Goal: Register for event/course

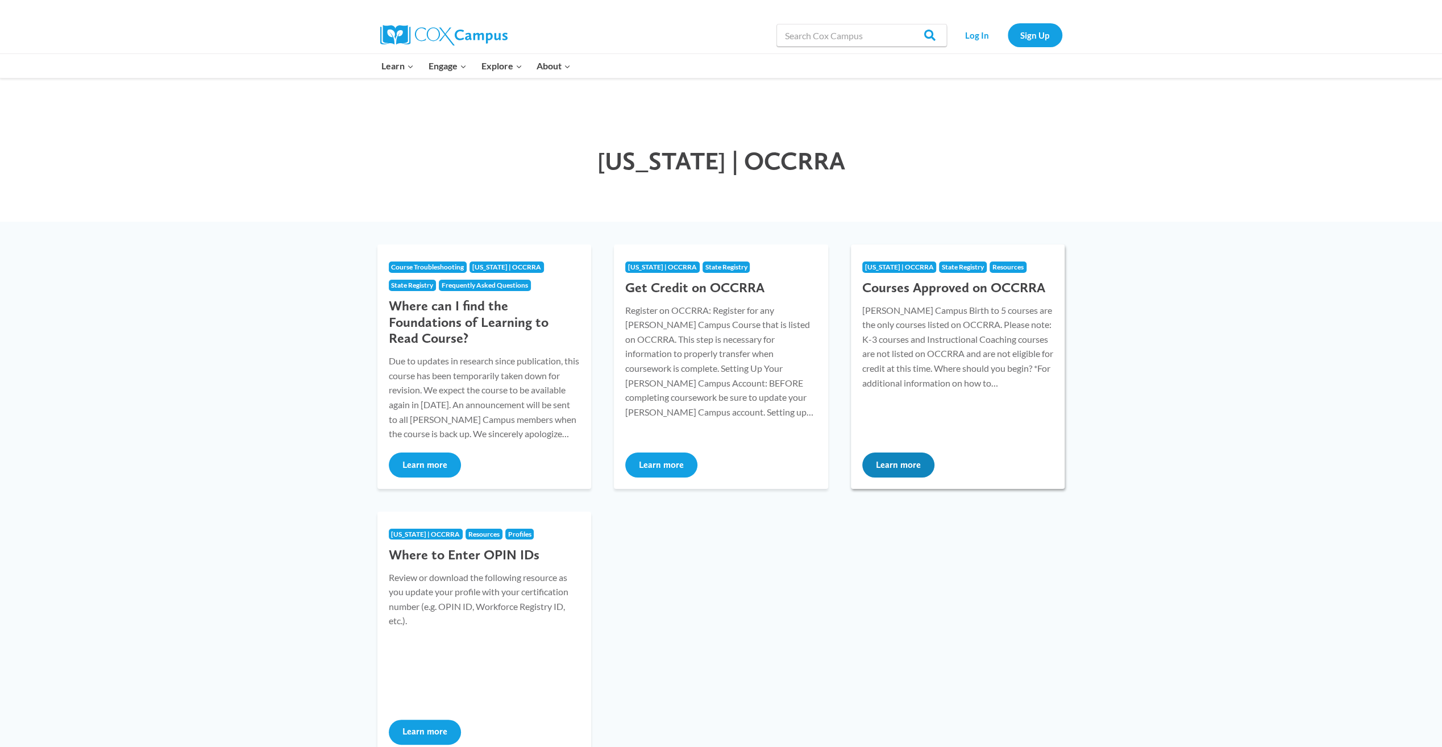
click at [943, 448] on link "Ohio | OCCRRA State Registry Resources Courses Approved on OCCRRA Cox Campus Bi…" at bounding box center [958, 366] width 214 height 244
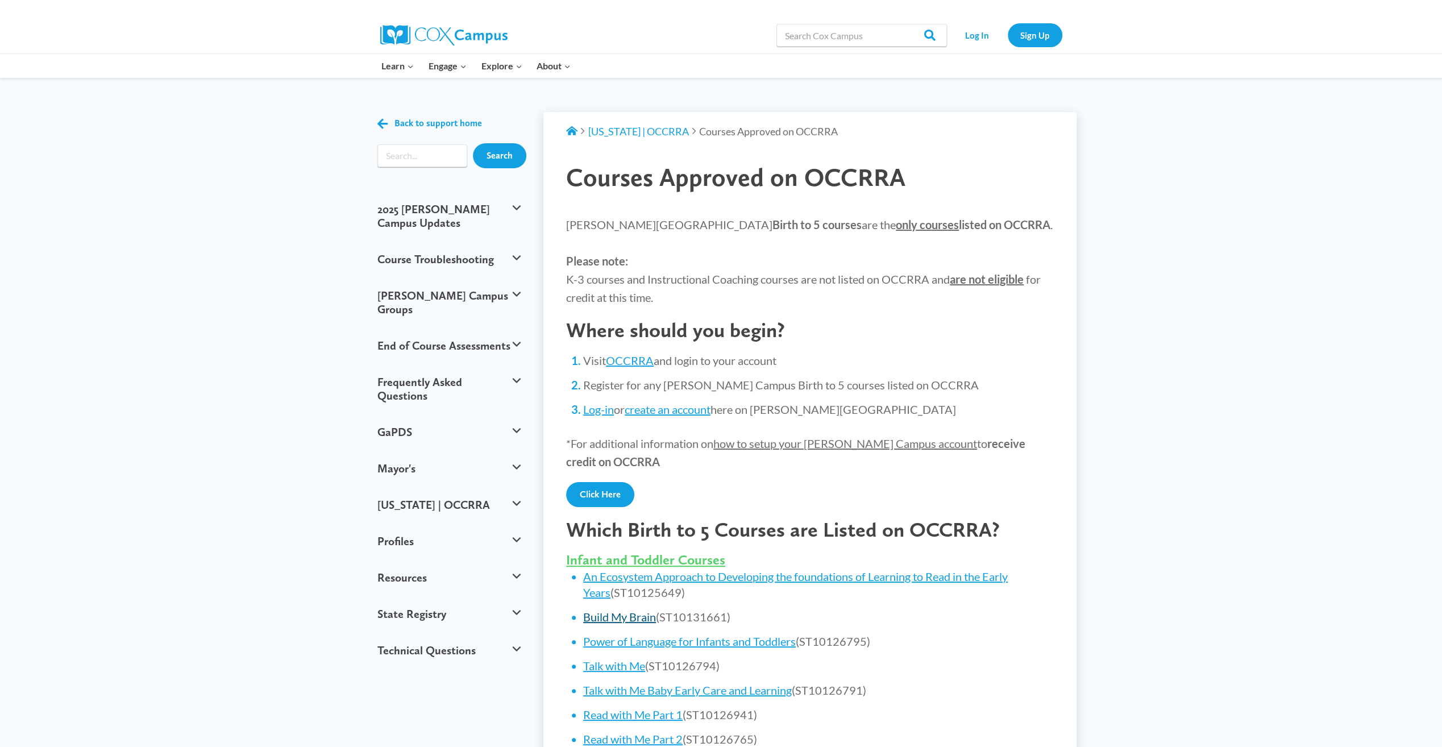
click at [641, 616] on link "Build My Brain" at bounding box center [619, 617] width 73 height 14
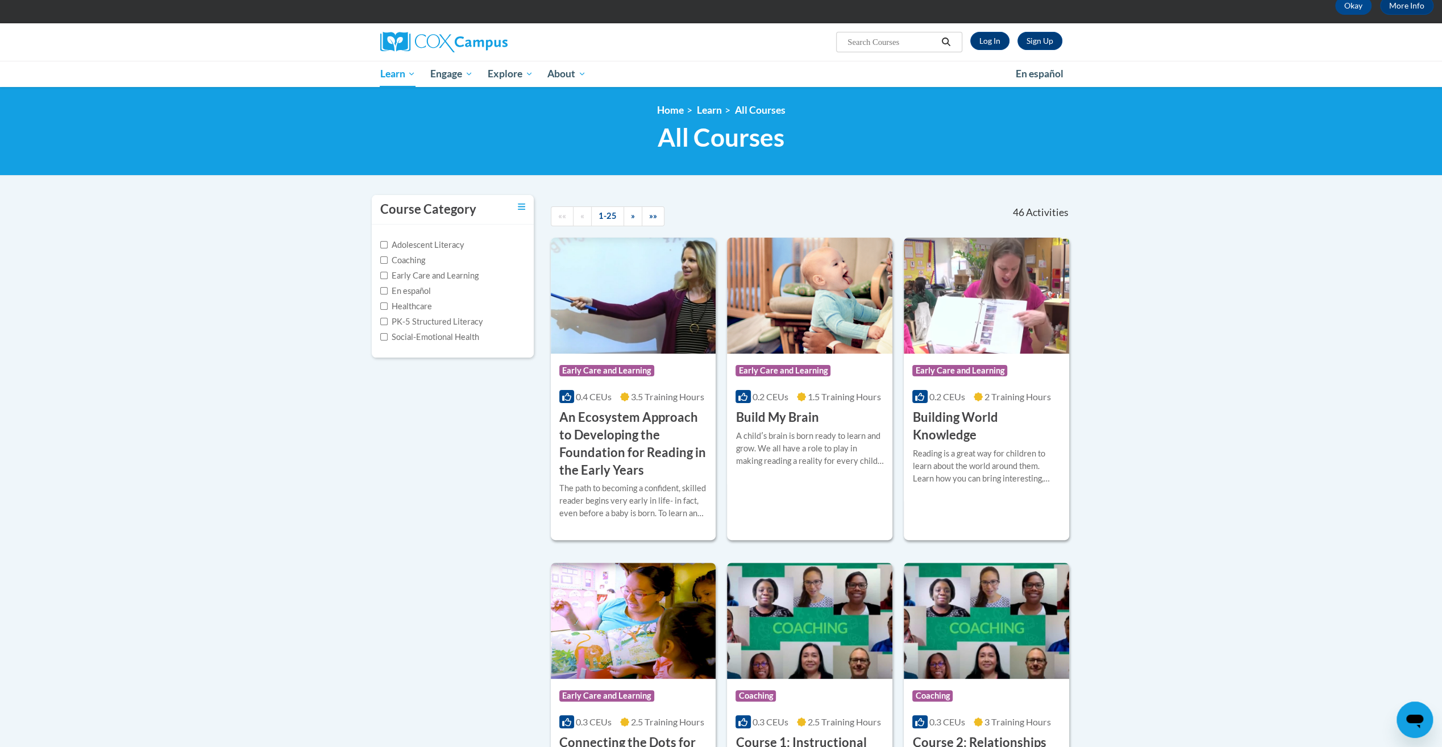
scroll to position [68, 0]
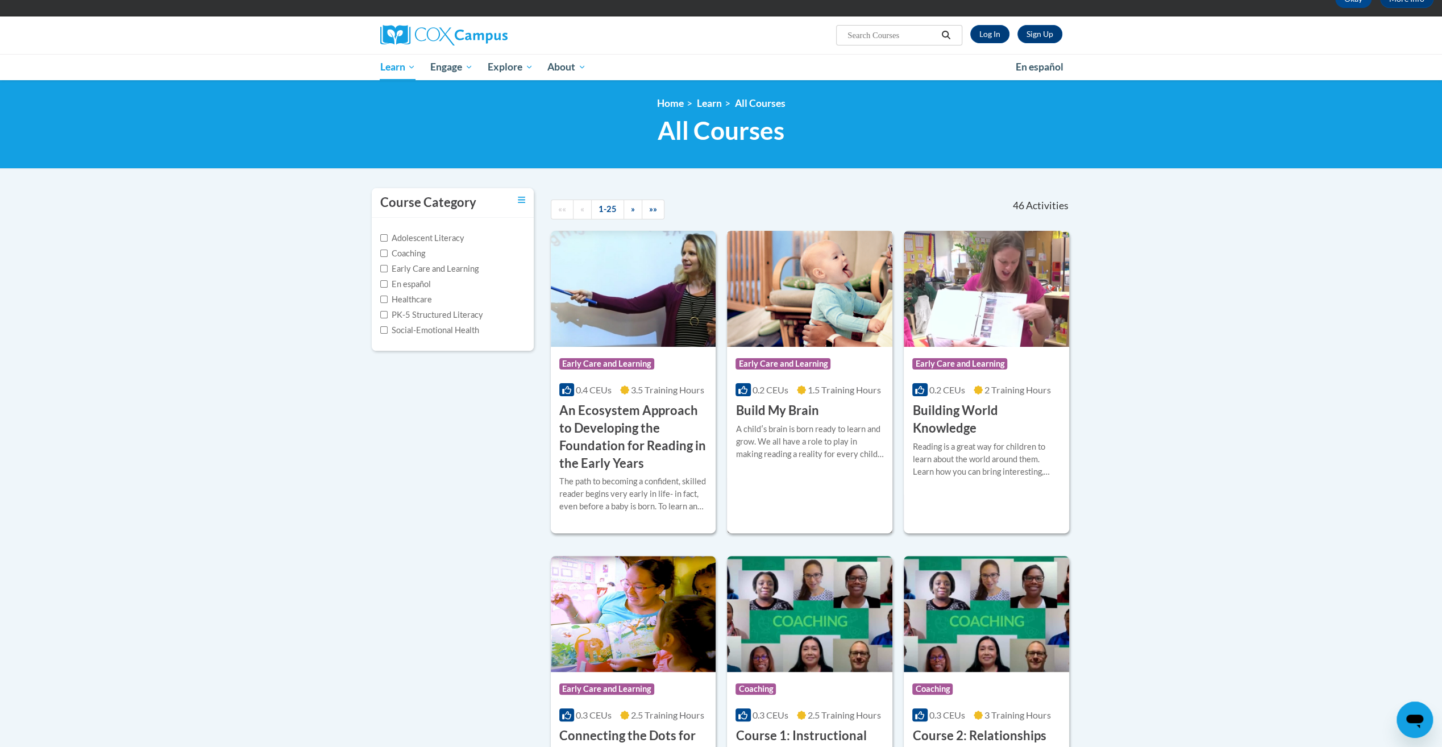
click at [790, 370] on span "Early Care and Learning" at bounding box center [785, 365] width 98 height 14
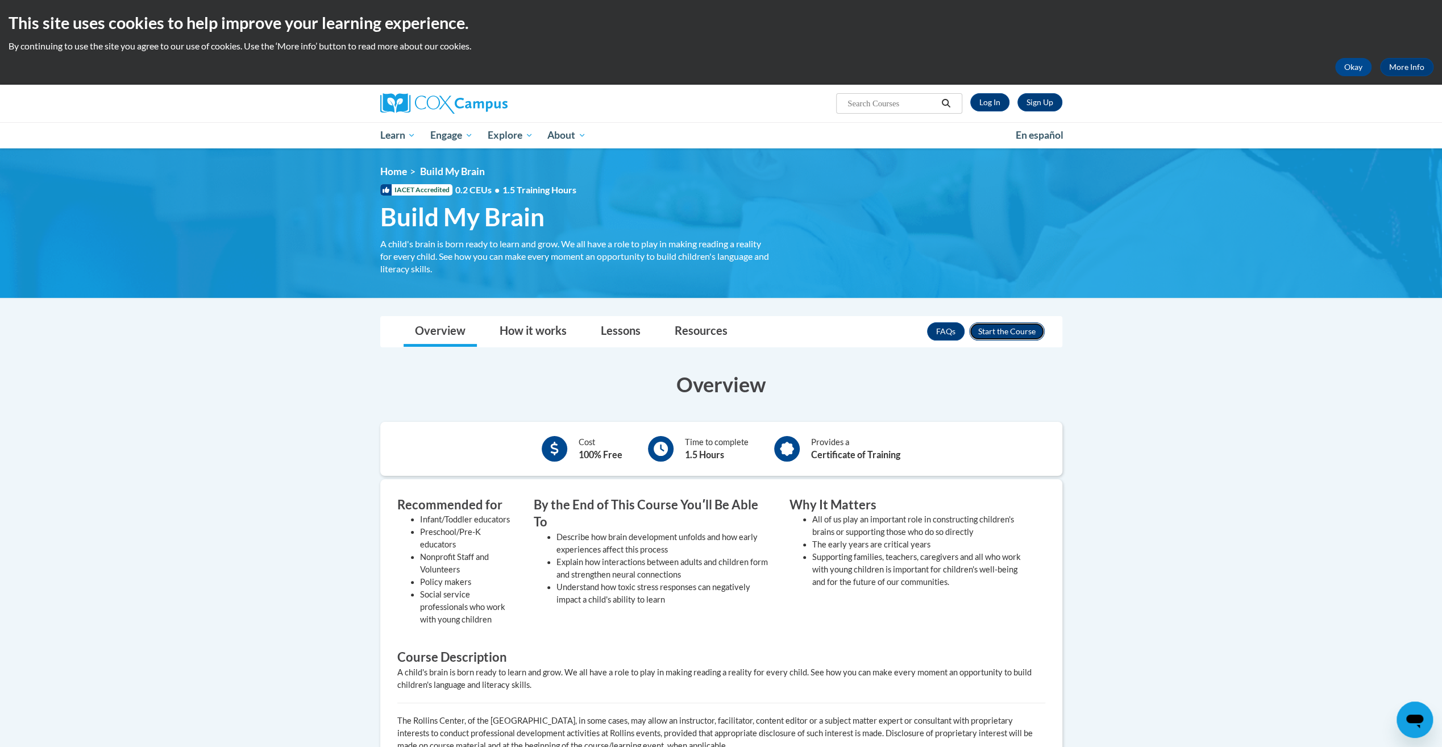
click at [1025, 334] on button "Enroll" at bounding box center [1007, 331] width 76 height 18
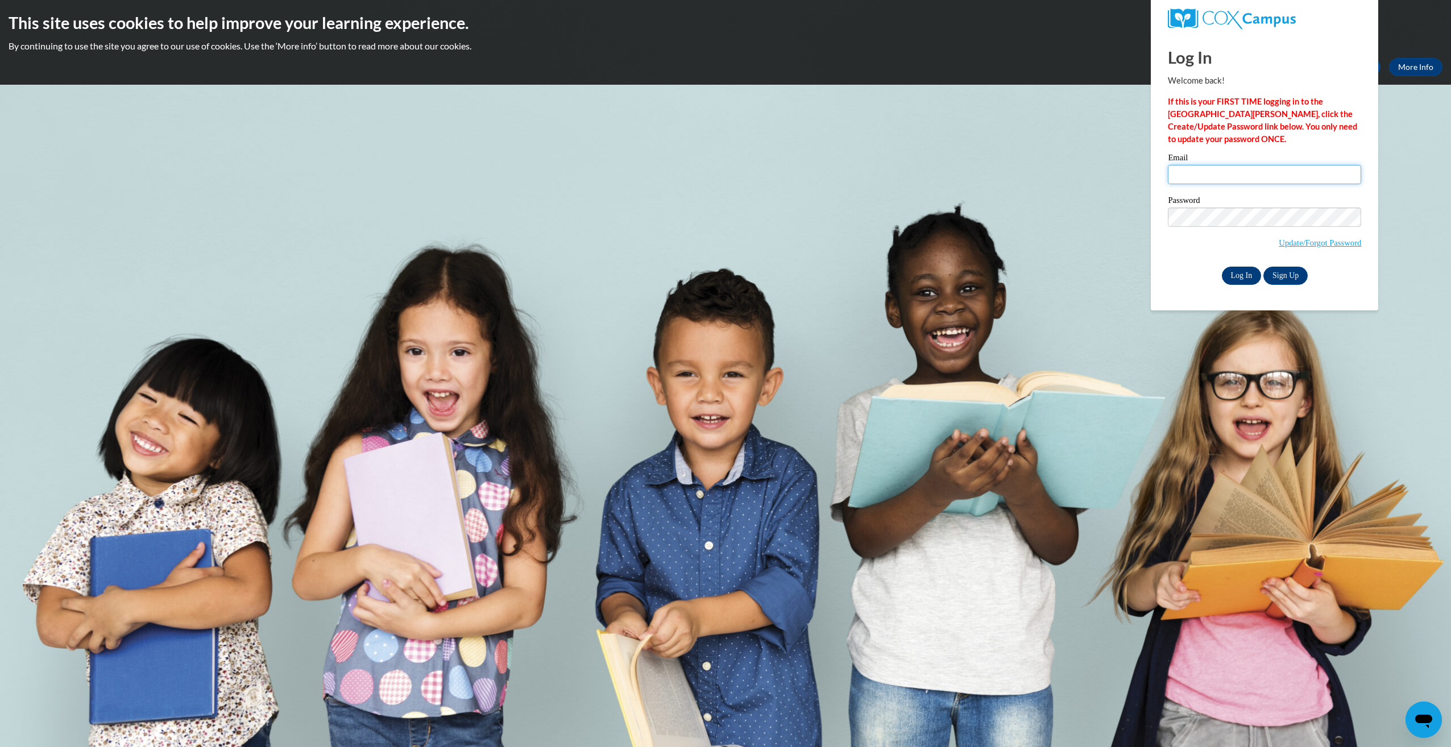
type input "rehanaamjad1972@live.com"
click at [1243, 281] on input "Log In" at bounding box center [1242, 276] width 40 height 18
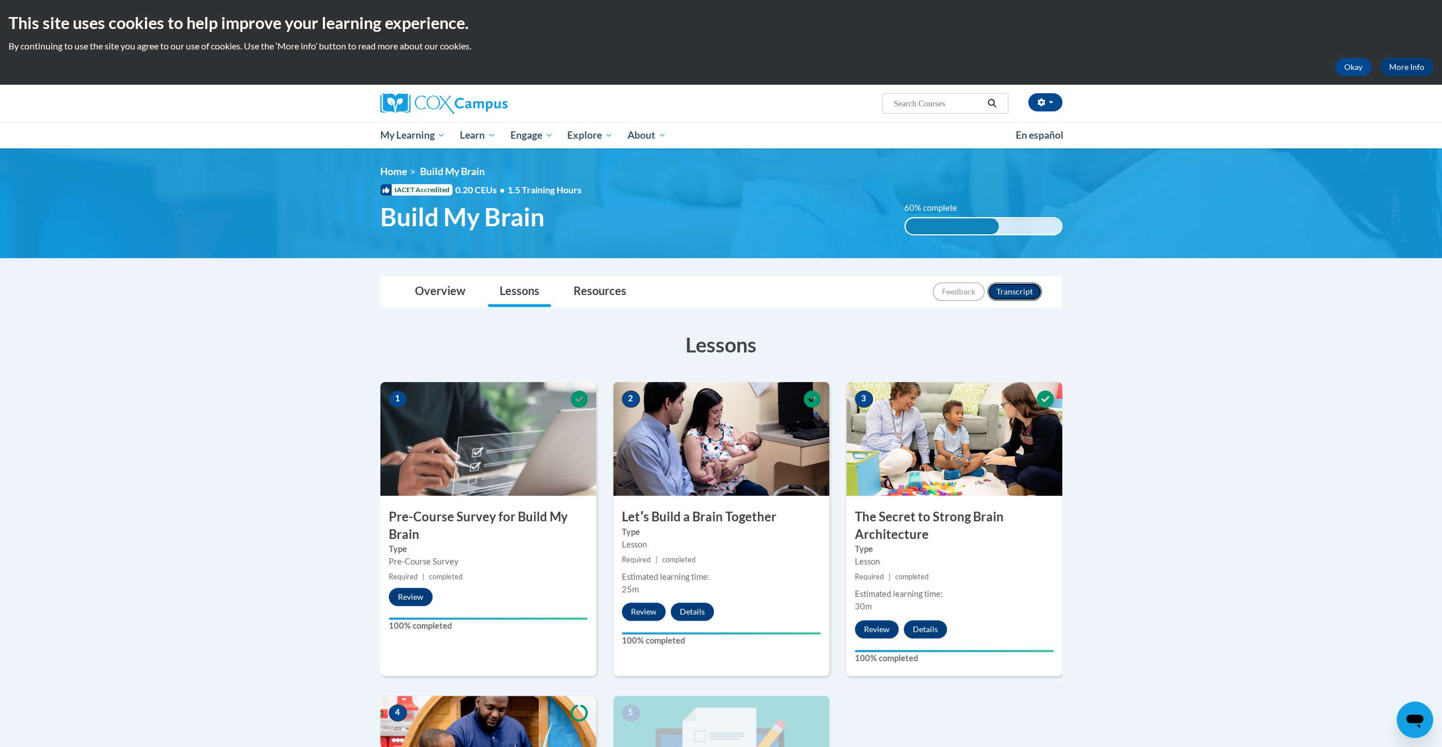
click at [1015, 292] on button "Transcript" at bounding box center [1015, 292] width 55 height 18
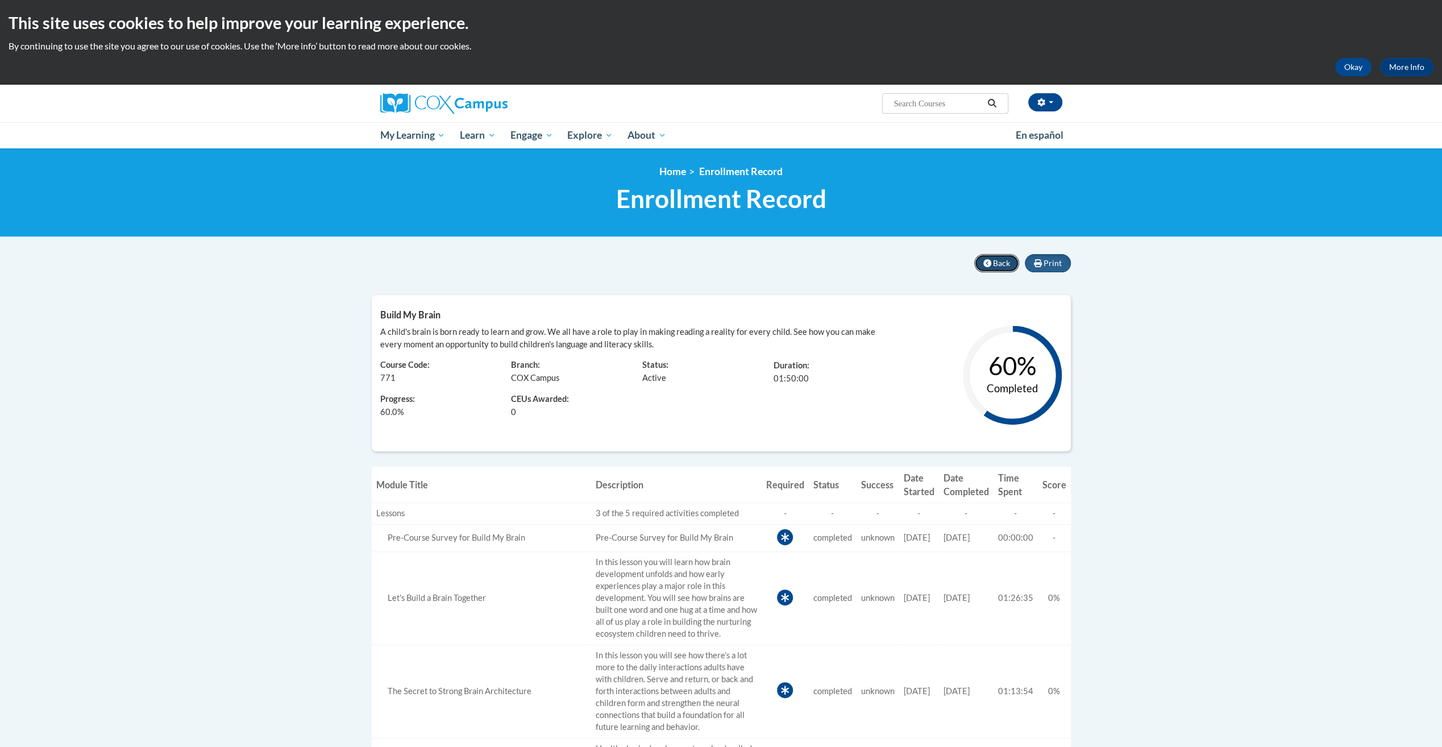
click at [993, 264] on button "Back" at bounding box center [996, 263] width 45 height 18
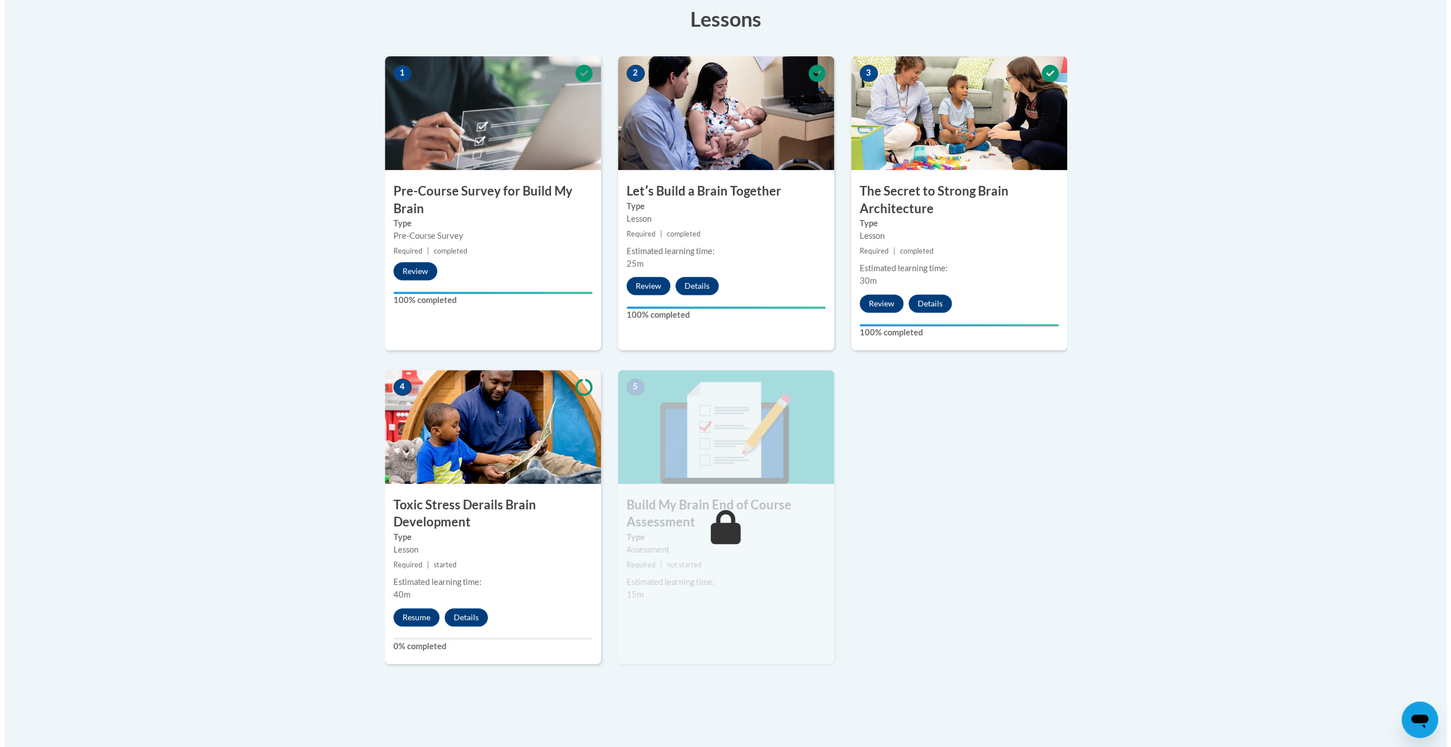
scroll to position [401, 0]
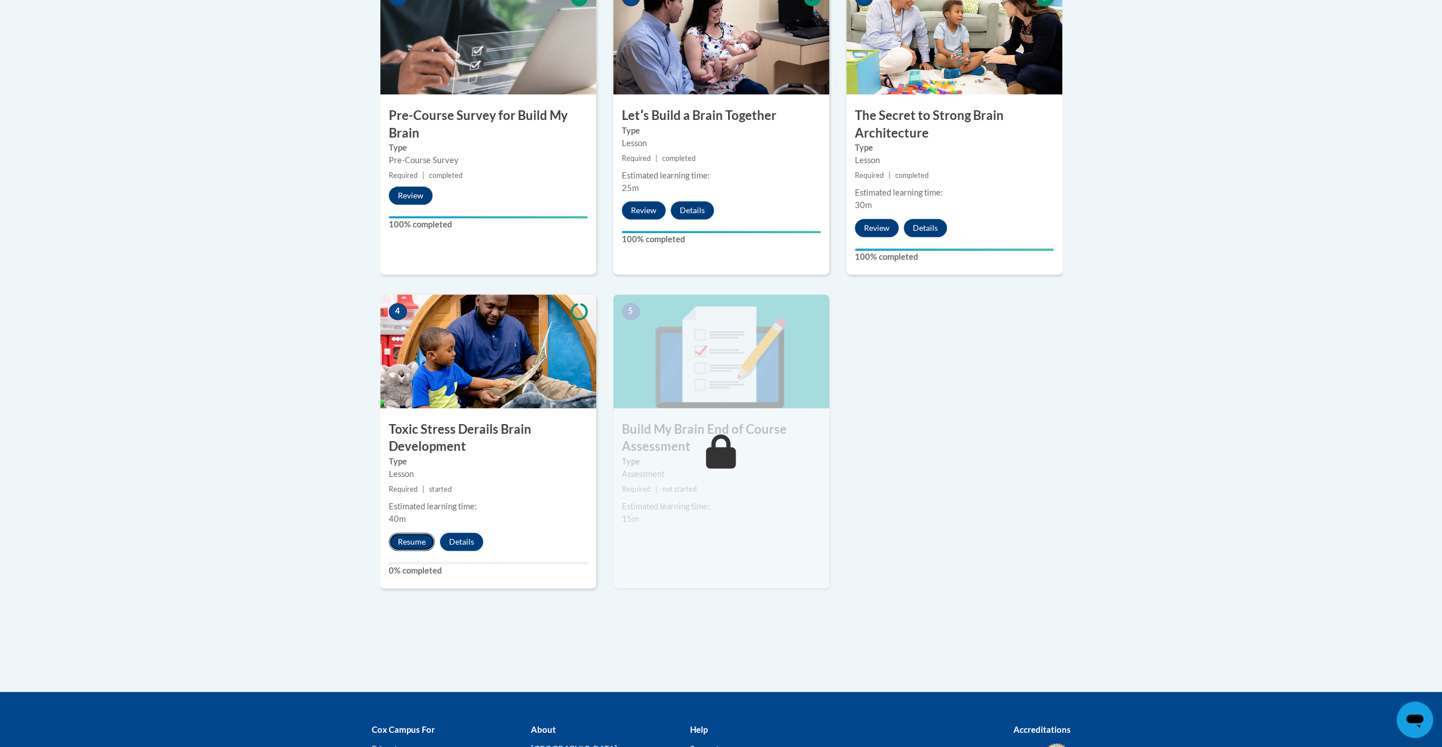
click at [409, 541] on button "Resume" at bounding box center [412, 542] width 46 height 18
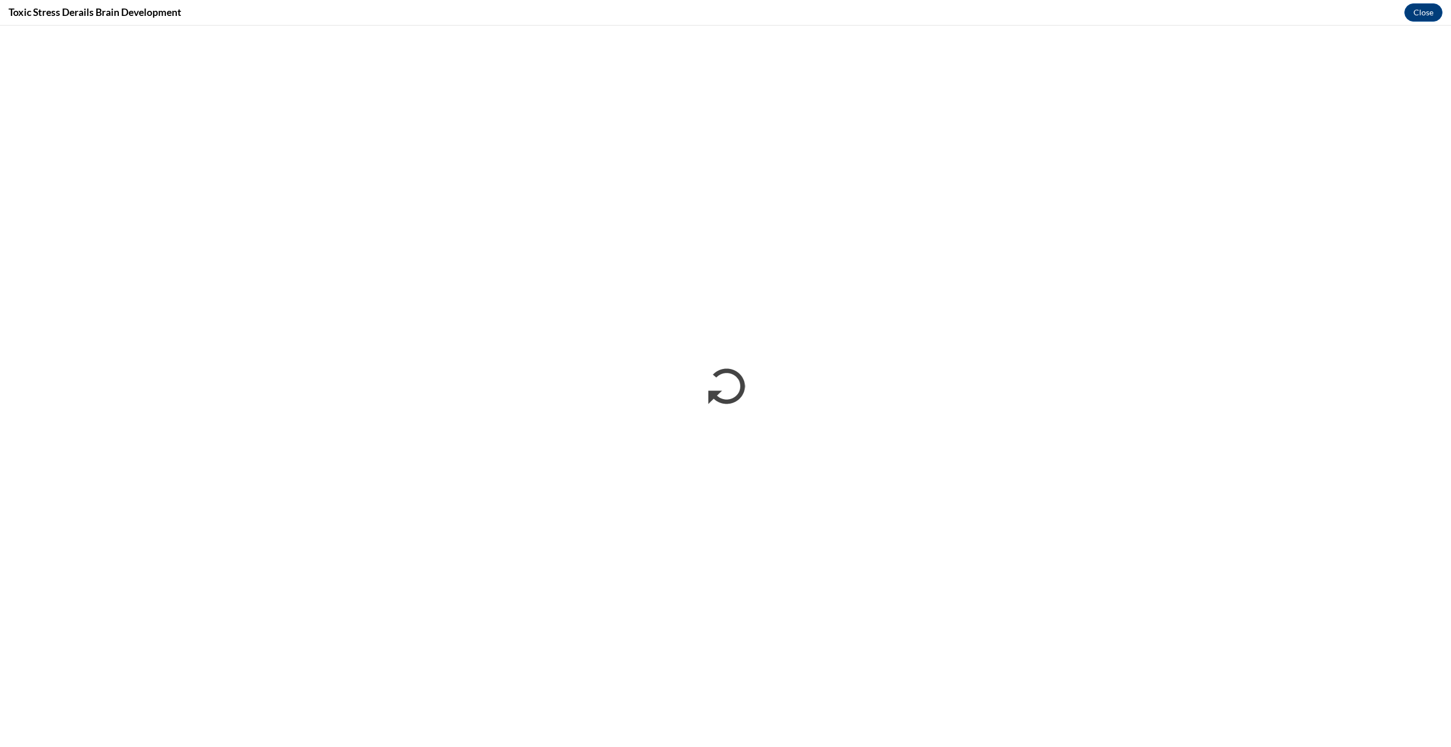
scroll to position [0, 0]
